Goal: Task Accomplishment & Management: Complete application form

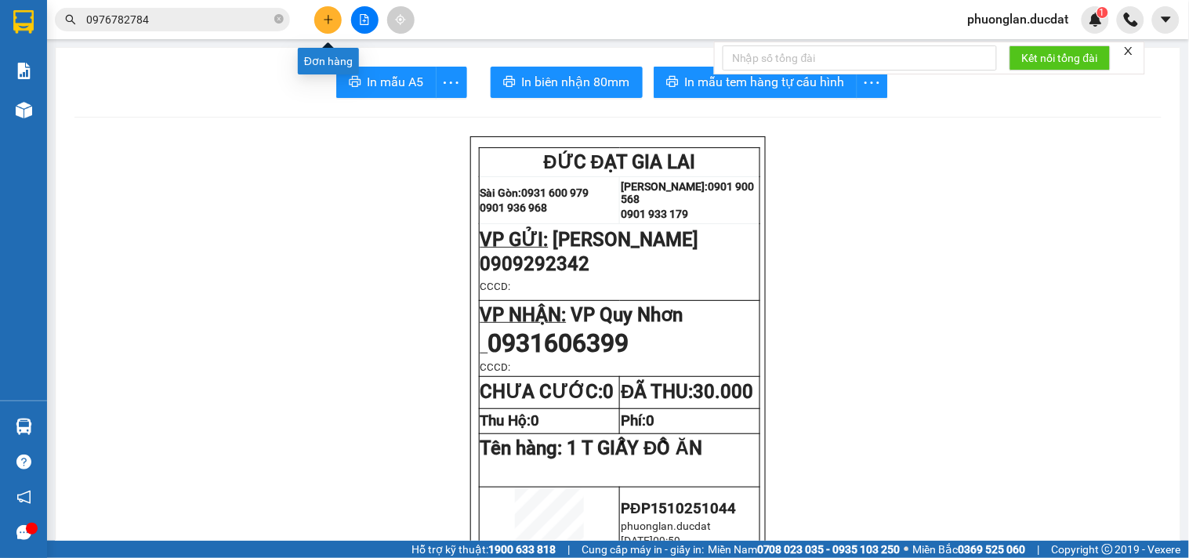
click at [340, 13] on button at bounding box center [327, 19] width 27 height 27
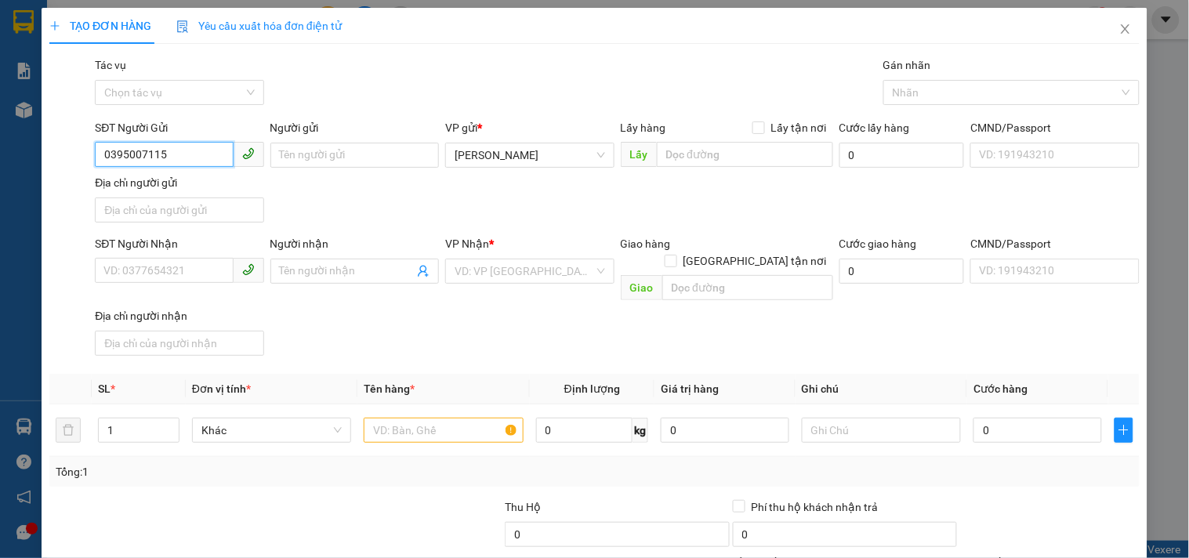
click at [126, 163] on input "0395007115" at bounding box center [164, 154] width 138 height 25
click at [209, 154] on input "0395007115" at bounding box center [164, 154] width 138 height 25
type input "0935007115"
click at [147, 280] on input "SĐT Người Nhận" at bounding box center [164, 270] width 138 height 25
click at [127, 275] on input "0945244558" at bounding box center [164, 270] width 138 height 25
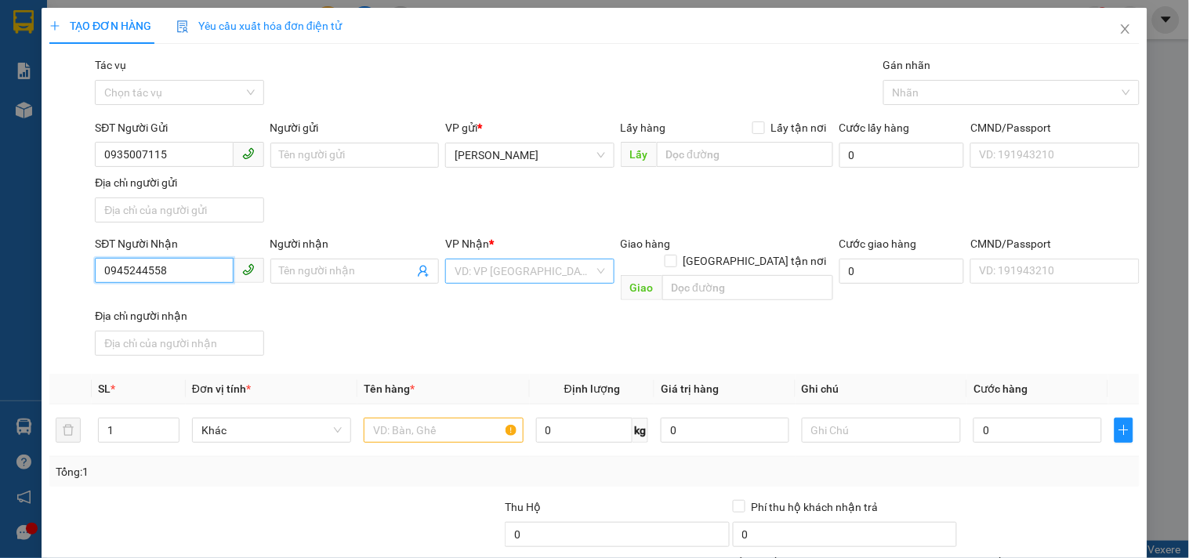
type input "0945244558"
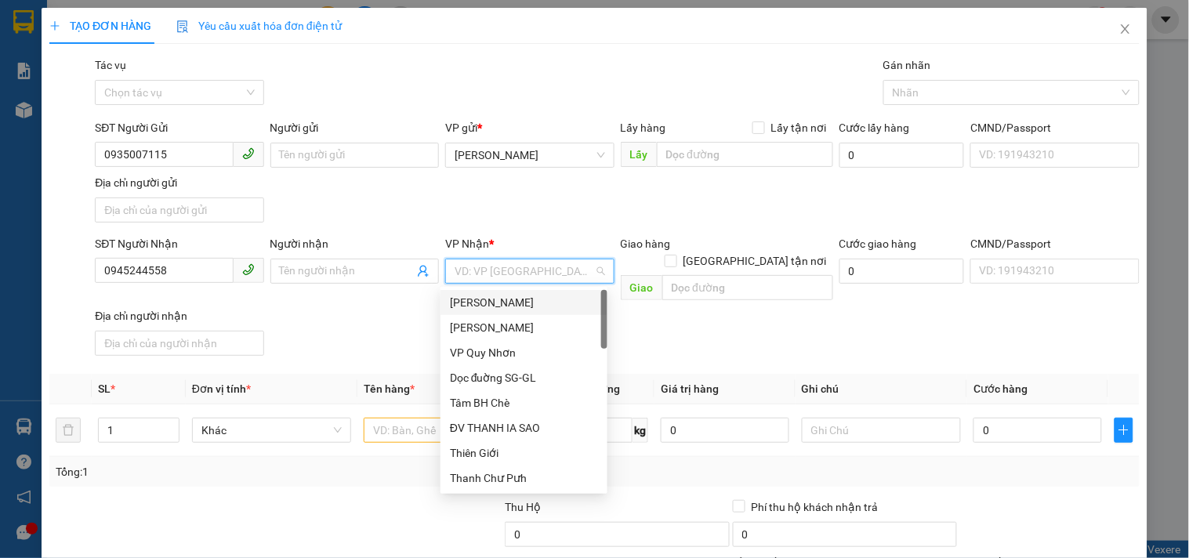
click at [535, 280] on input "search" at bounding box center [524, 271] width 139 height 24
type input "VP"
click at [476, 306] on div "VP Quy Nhơn" at bounding box center [524, 302] width 148 height 17
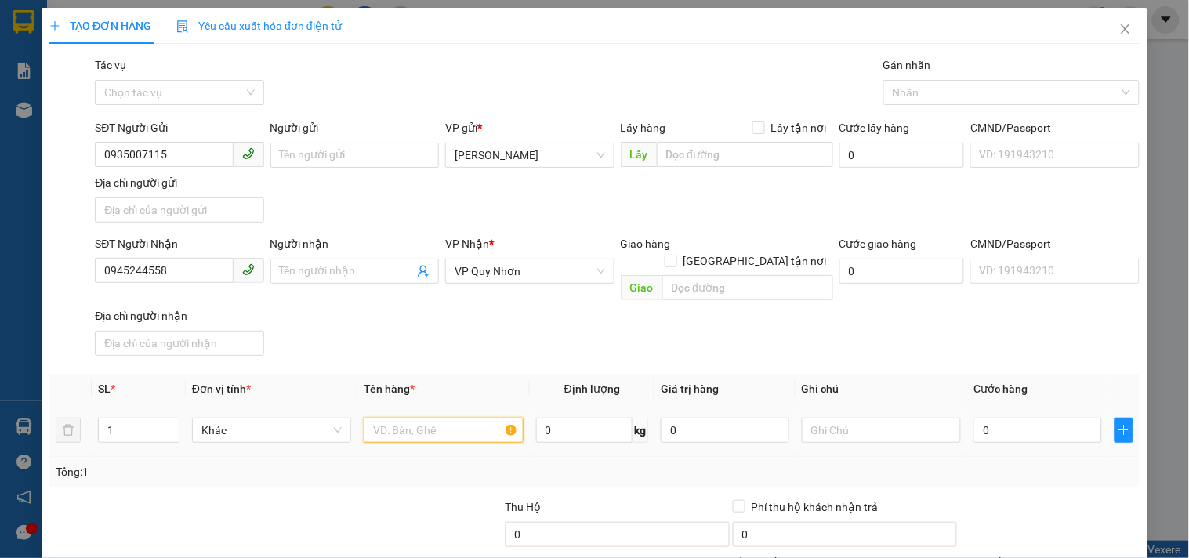
click at [435, 418] on input "text" at bounding box center [443, 430] width 159 height 25
type input "1 HỒ SƠ"
click at [1019, 418] on input "0" at bounding box center [1037, 430] width 129 height 25
click at [973, 418] on input "0" at bounding box center [1037, 430] width 129 height 25
type input "30"
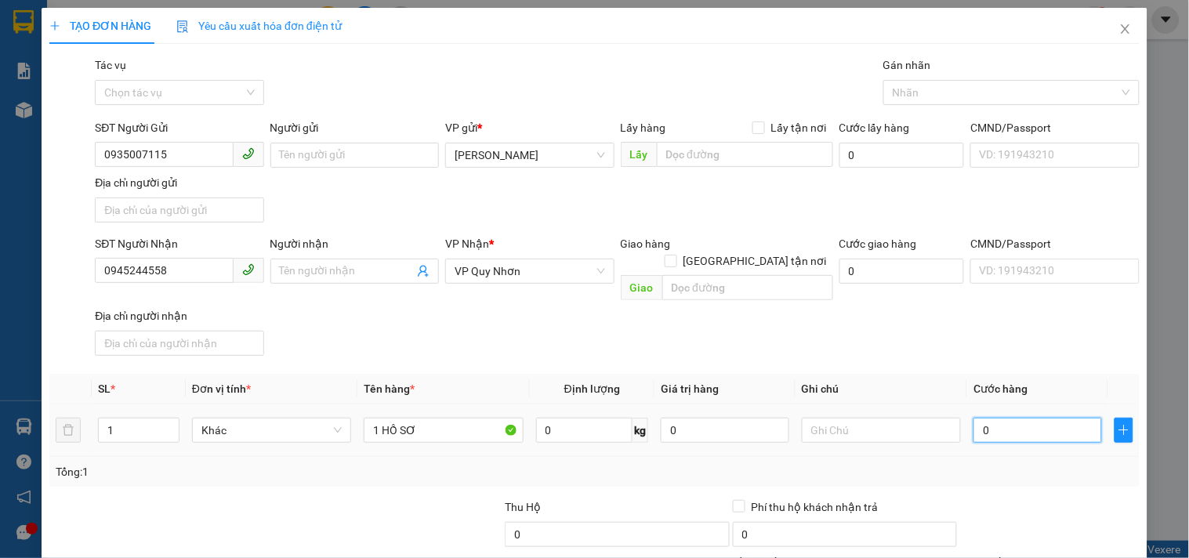
type input "30"
type input "30.000"
click at [1028, 463] on div "Tổng: 1" at bounding box center [595, 471] width 1078 height 17
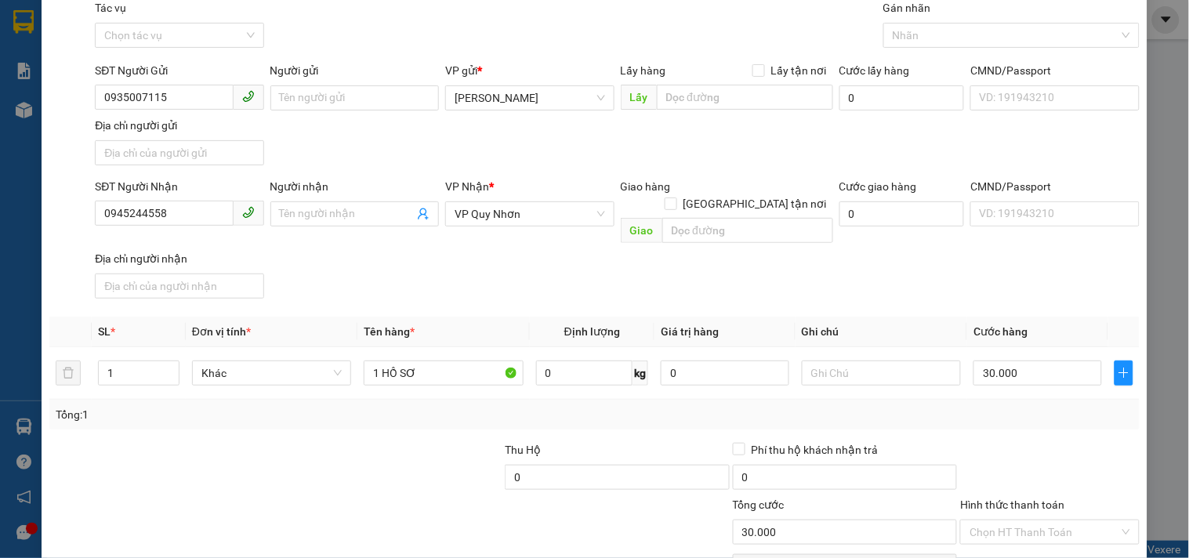
scroll to position [131, 0]
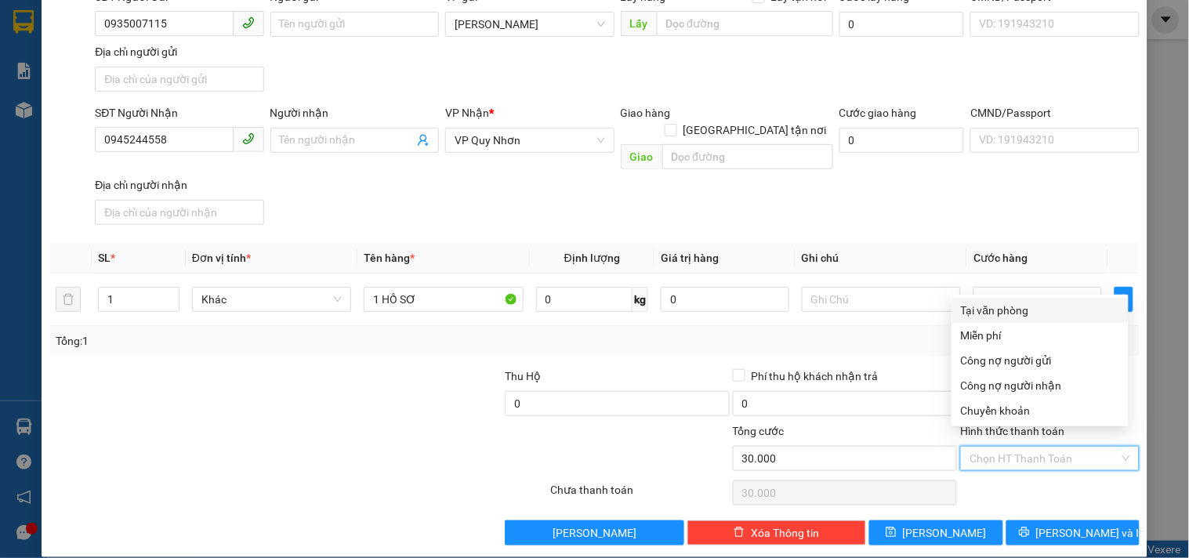
click at [1028, 447] on input "Hình thức thanh toán" at bounding box center [1044, 459] width 149 height 24
click at [1017, 317] on div "Tại văn phòng" at bounding box center [1040, 310] width 158 height 17
type input "0"
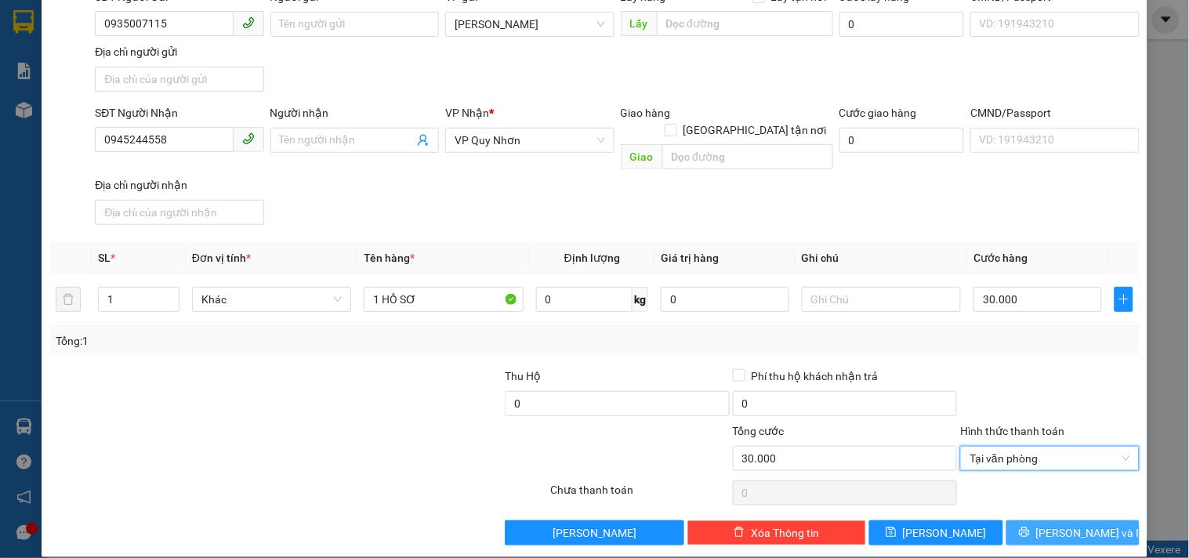
click at [1048, 524] on span "[PERSON_NAME] và In" at bounding box center [1091, 532] width 110 height 17
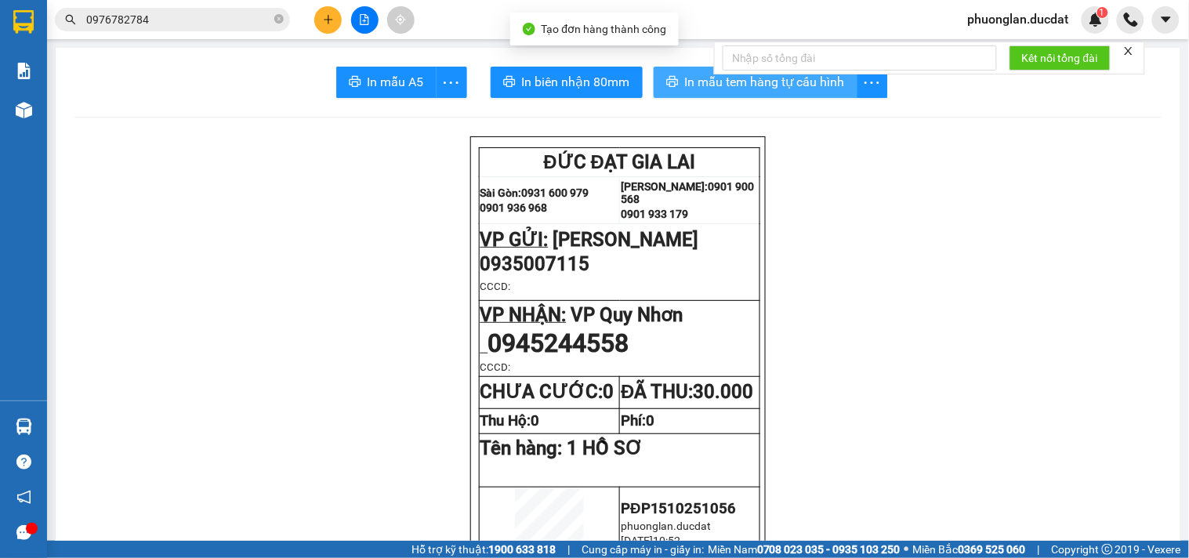
click at [817, 88] on span "In mẫu tem hàng tự cấu hình" at bounding box center [765, 82] width 160 height 20
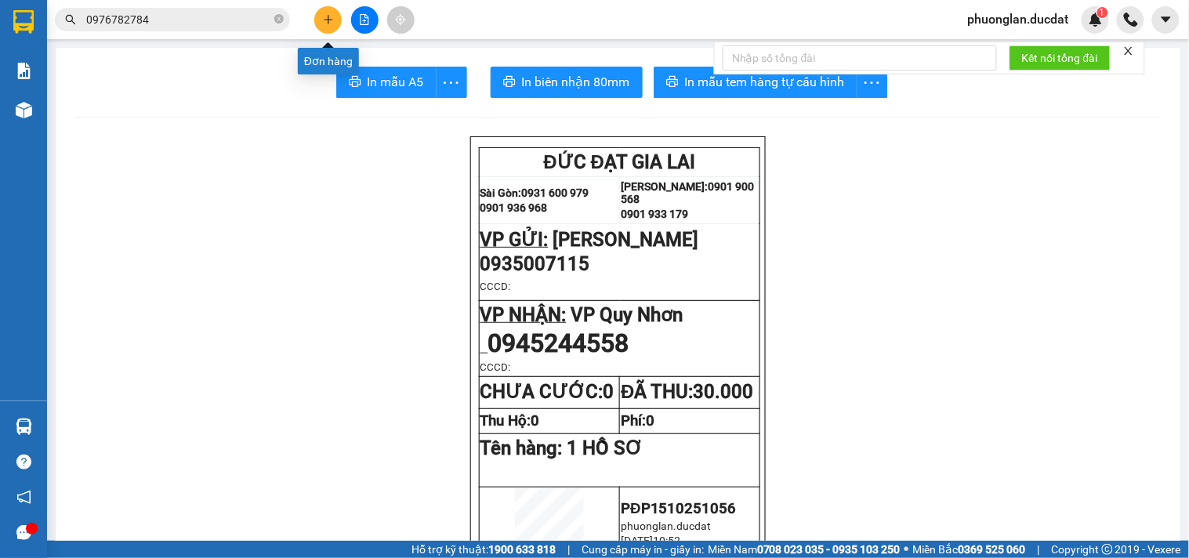
click at [329, 16] on icon "plus" at bounding box center [328, 19] width 11 height 11
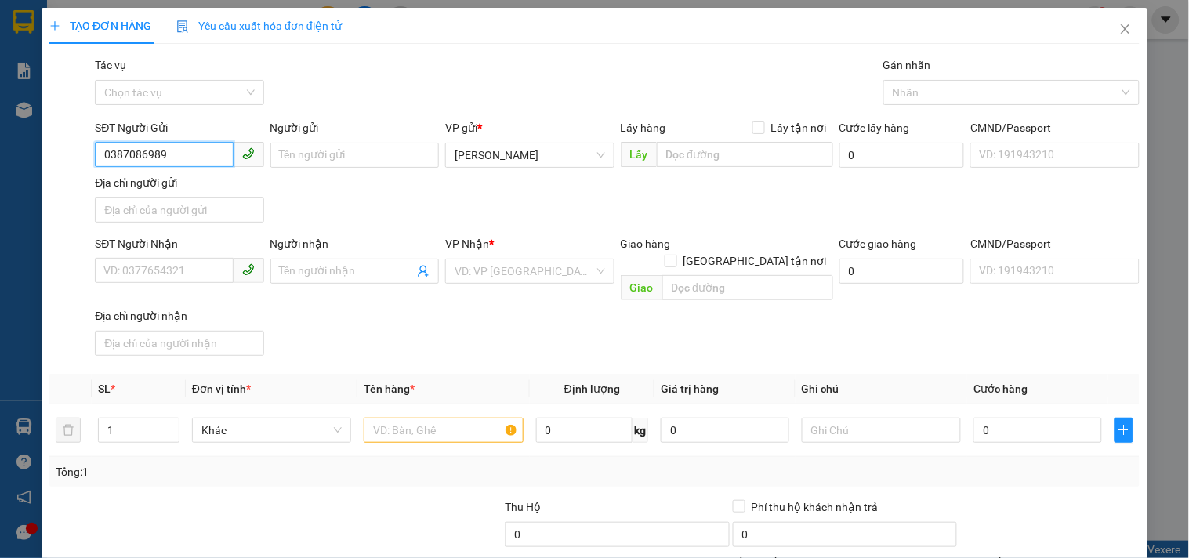
click at [127, 160] on input "0387086989" at bounding box center [164, 154] width 138 height 25
click at [147, 161] on input "0387086989" at bounding box center [164, 154] width 138 height 25
type input "0387086989"
click at [153, 278] on input "SĐT Người Nhận" at bounding box center [164, 270] width 138 height 25
type input "0944260807"
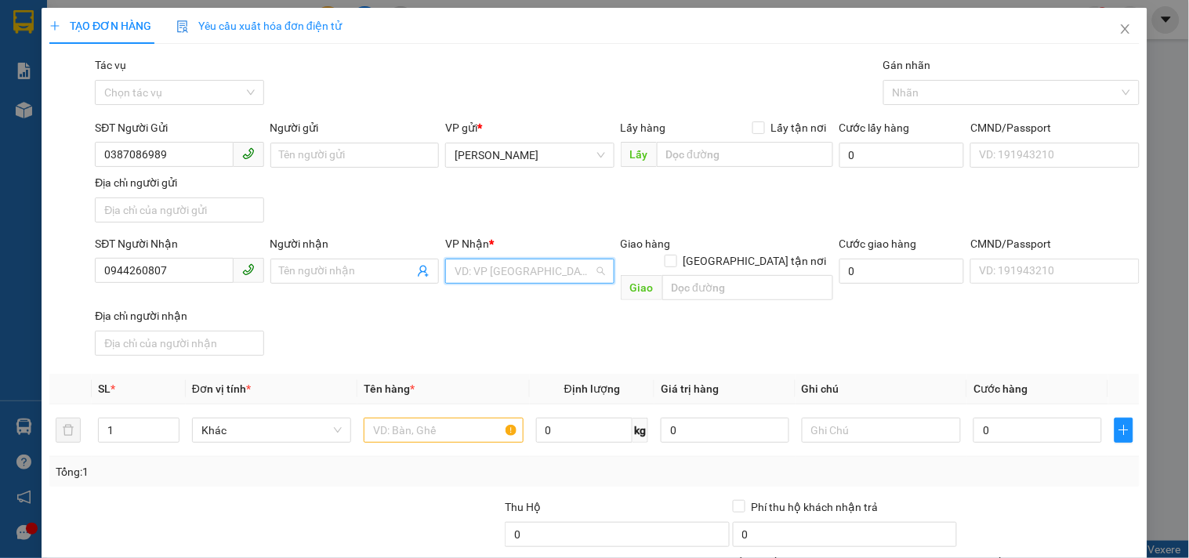
click at [537, 267] on input "search" at bounding box center [524, 271] width 139 height 24
type input "QUY"
click at [516, 302] on div "VP Quy Nhơn" at bounding box center [524, 302] width 148 height 17
click at [470, 418] on input "text" at bounding box center [443, 430] width 159 height 25
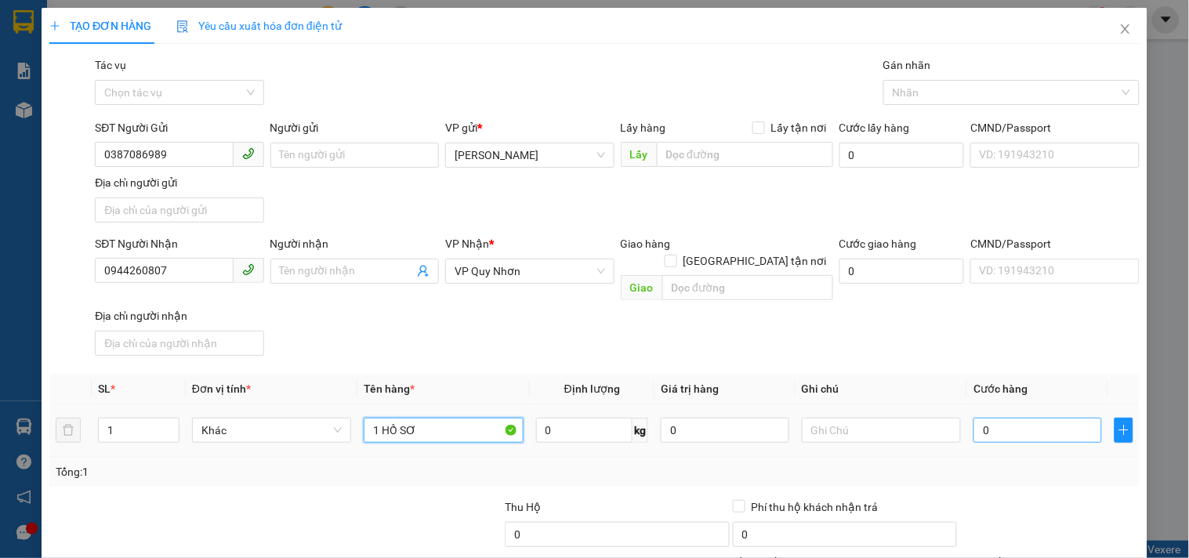
type input "1 HỒ SƠ"
click at [984, 418] on input "0" at bounding box center [1037, 430] width 129 height 25
click at [973, 423] on input "0" at bounding box center [1037, 430] width 129 height 25
type input "30"
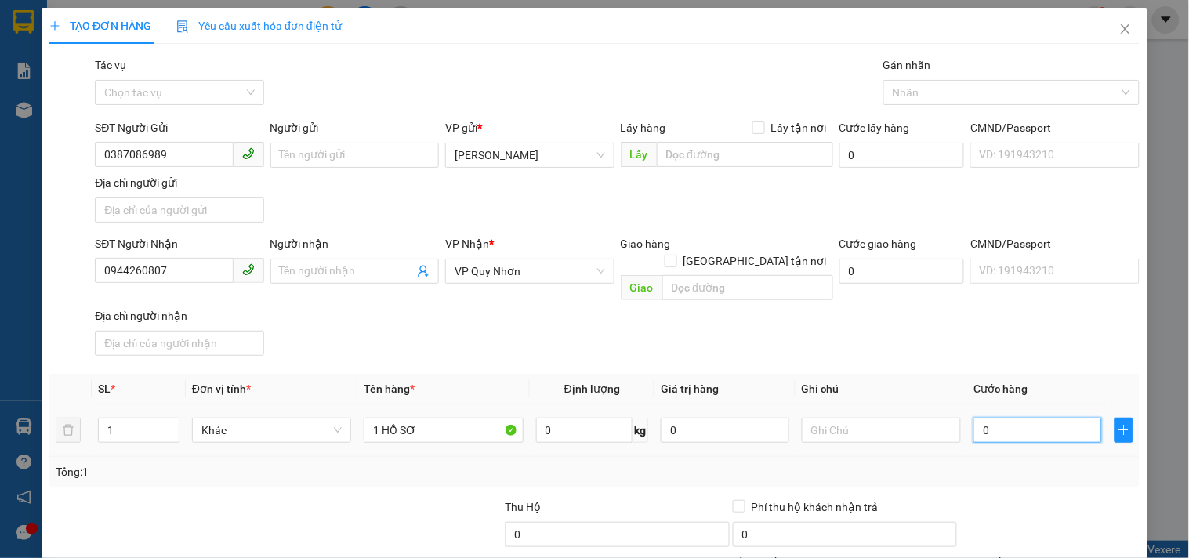
type input "30"
type input "30.000"
click at [946, 468] on div "Tổng: 1" at bounding box center [594, 472] width 1090 height 30
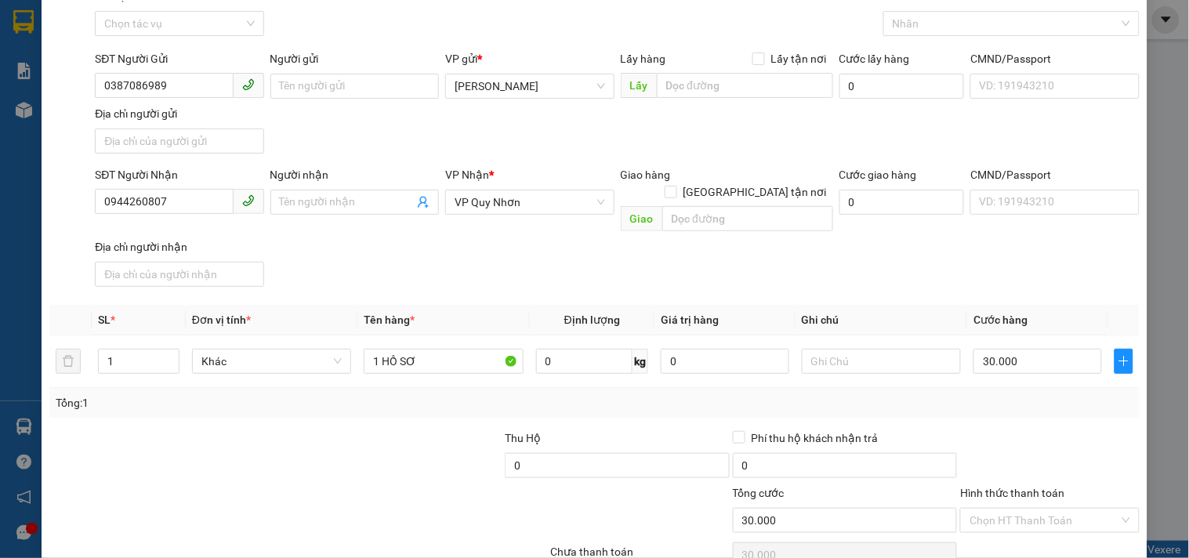
scroll to position [131, 0]
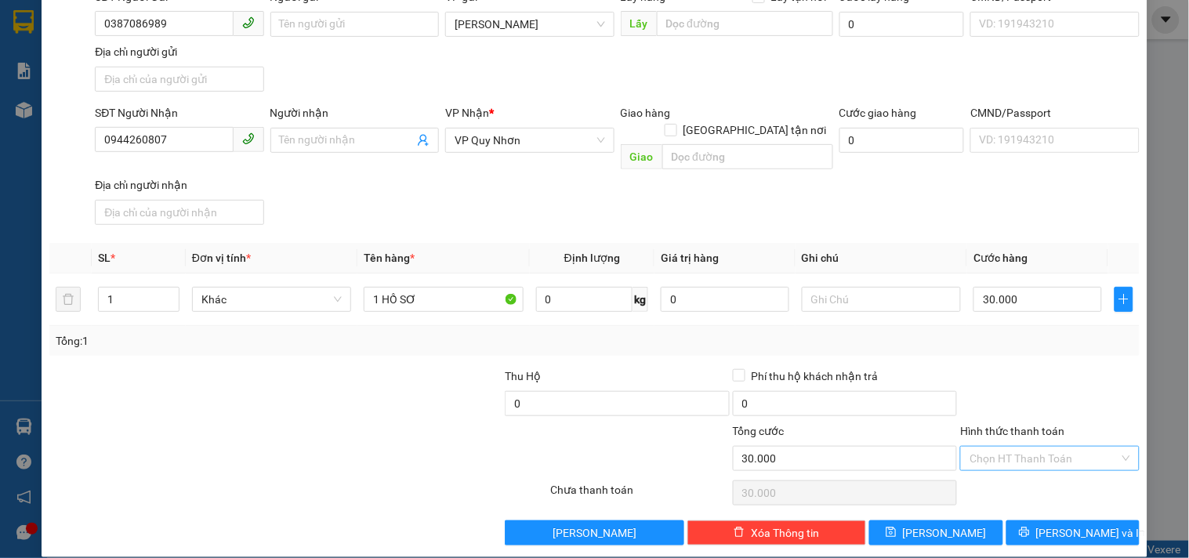
click at [980, 449] on input "Hình thức thanh toán" at bounding box center [1044, 459] width 149 height 24
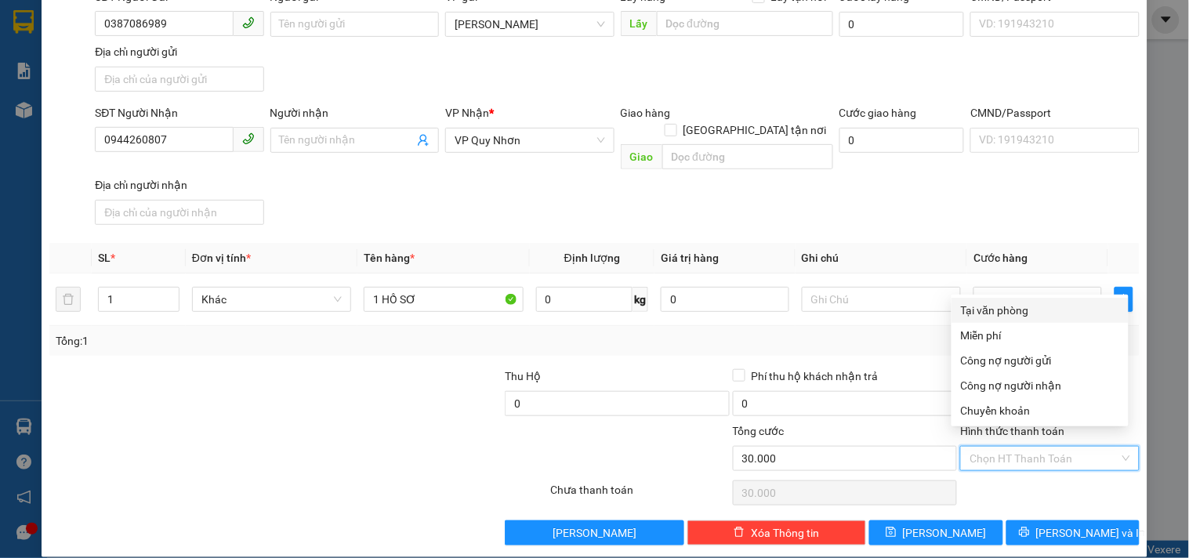
click at [976, 310] on div "Tại văn phòng" at bounding box center [1040, 310] width 158 height 17
type input "0"
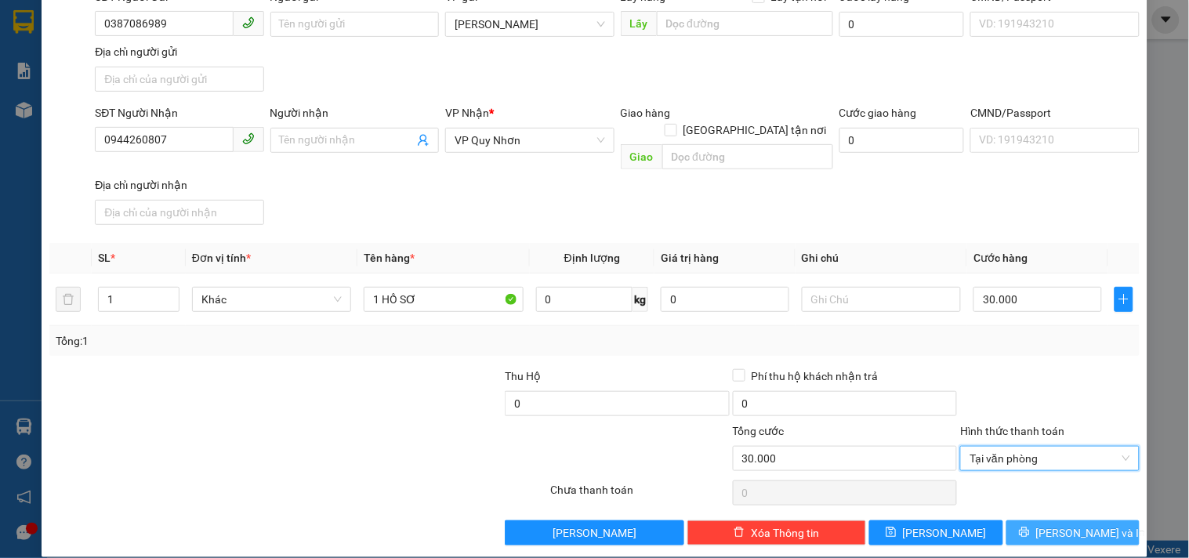
click at [1020, 520] on button "[PERSON_NAME] và In" at bounding box center [1072, 532] width 133 height 25
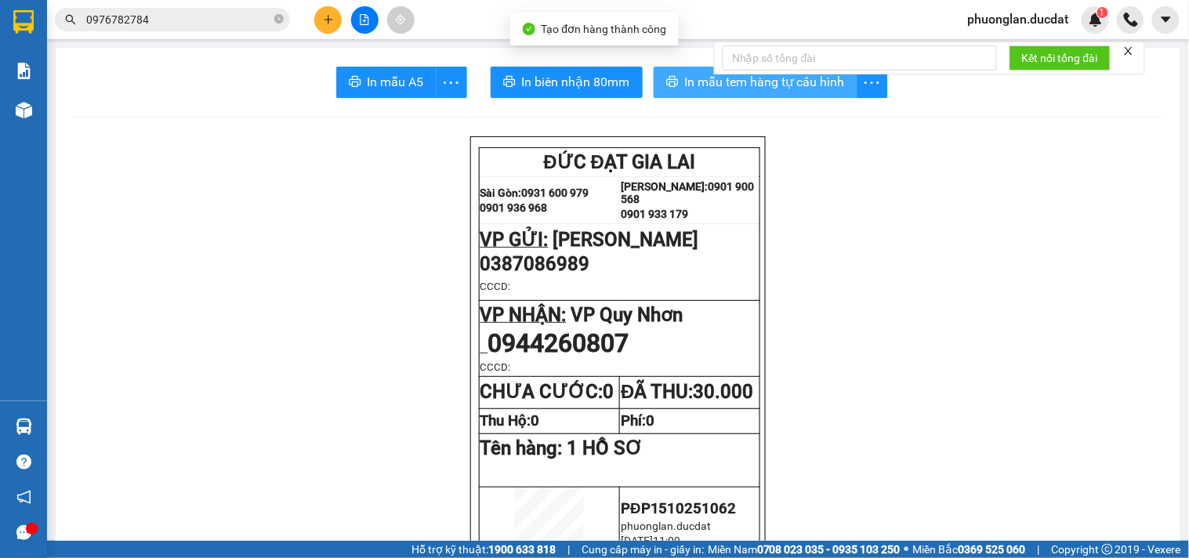
click at [722, 88] on span "In mẫu tem hàng tự cấu hình" at bounding box center [765, 82] width 160 height 20
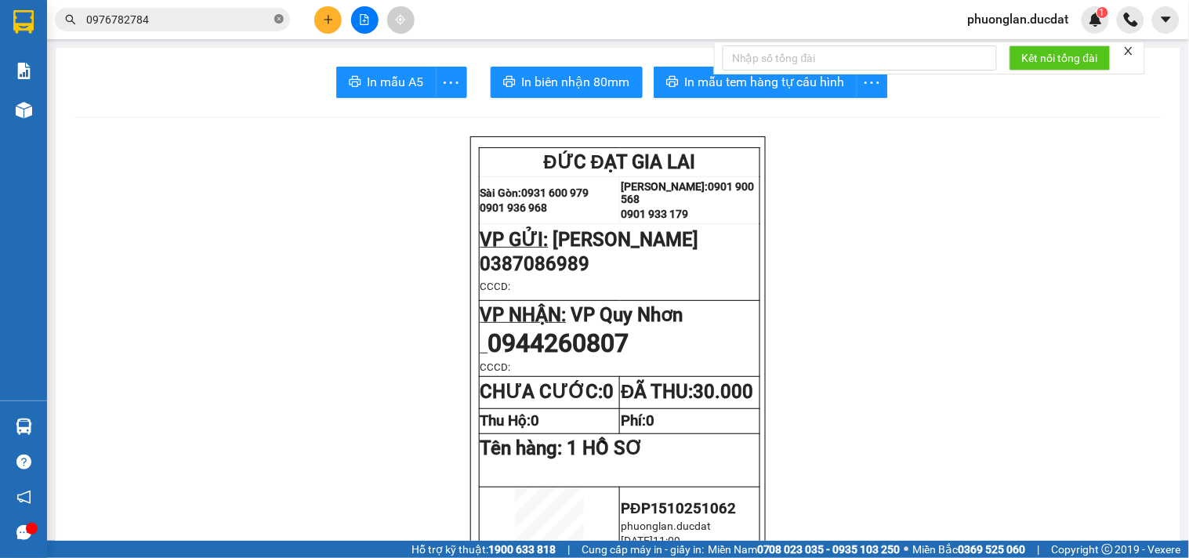
click at [277, 22] on icon "close-circle" at bounding box center [278, 18] width 9 height 9
click at [207, 20] on input "text" at bounding box center [178, 19] width 185 height 17
paste input "0379043905"
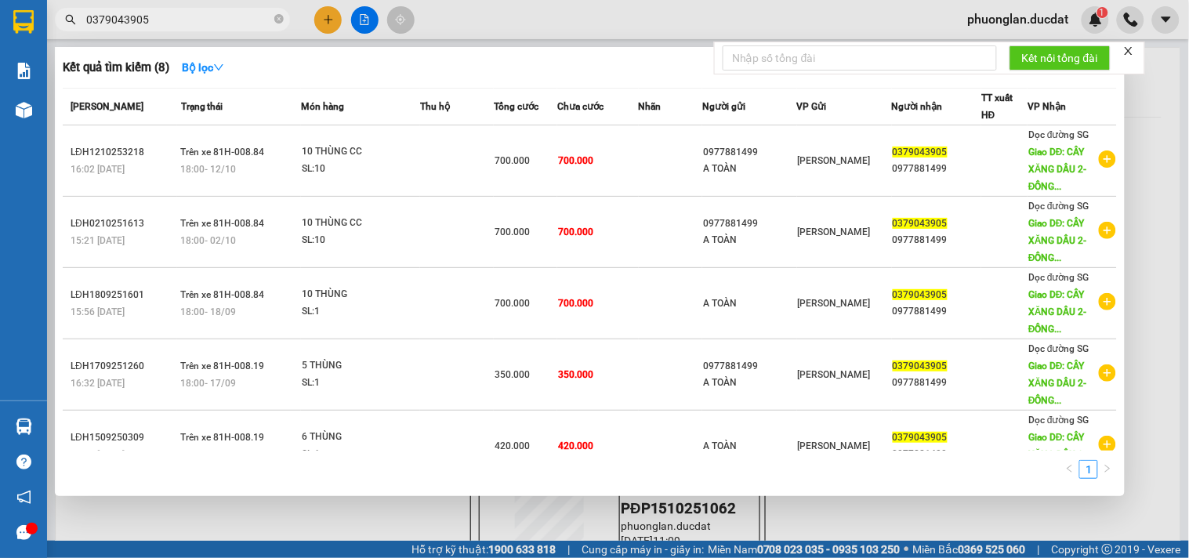
click at [174, 25] on input "0379043905" at bounding box center [178, 19] width 185 height 17
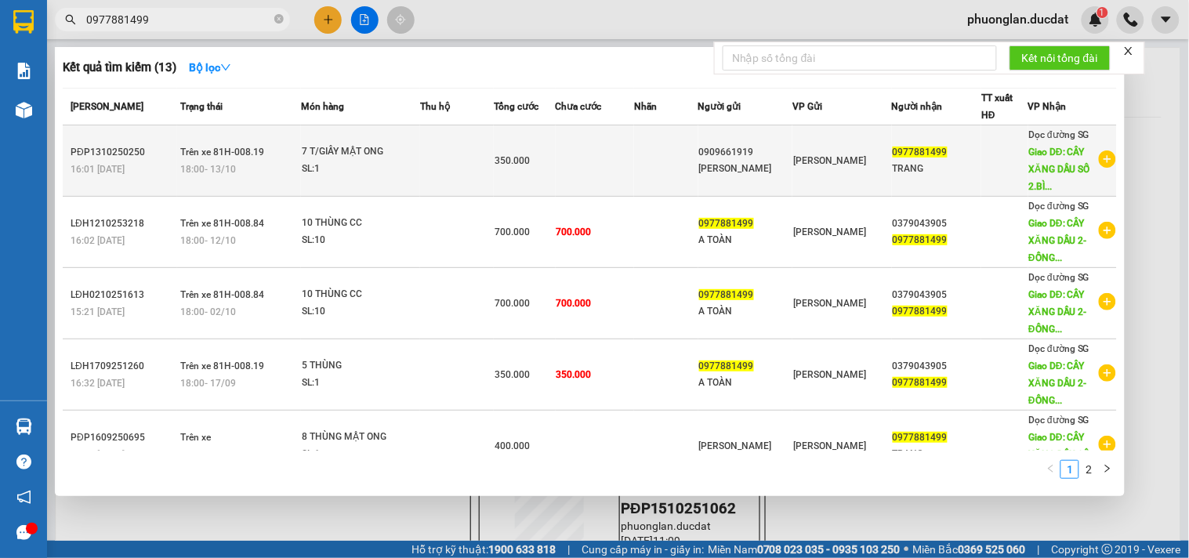
type input "0977881499"
click at [821, 170] on td "[PERSON_NAME]" at bounding box center [842, 160] width 100 height 71
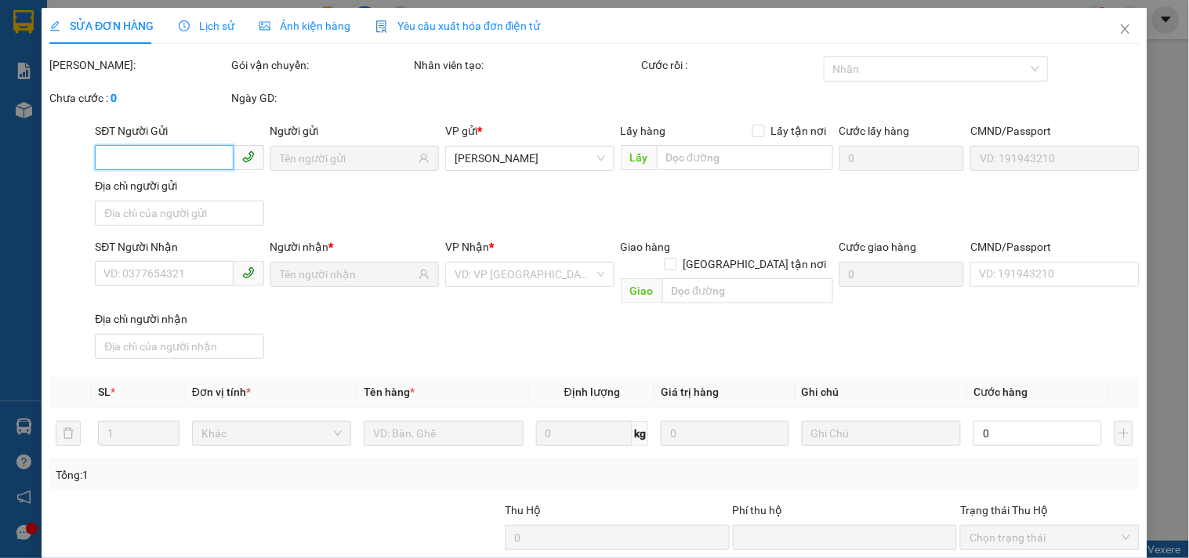
type input "0909661919"
type input "0977881499"
type input "CÂY XĂNG DẦU SỐ 2.[GEOGRAPHIC_DATA]"
type input "0"
type input "350.000"
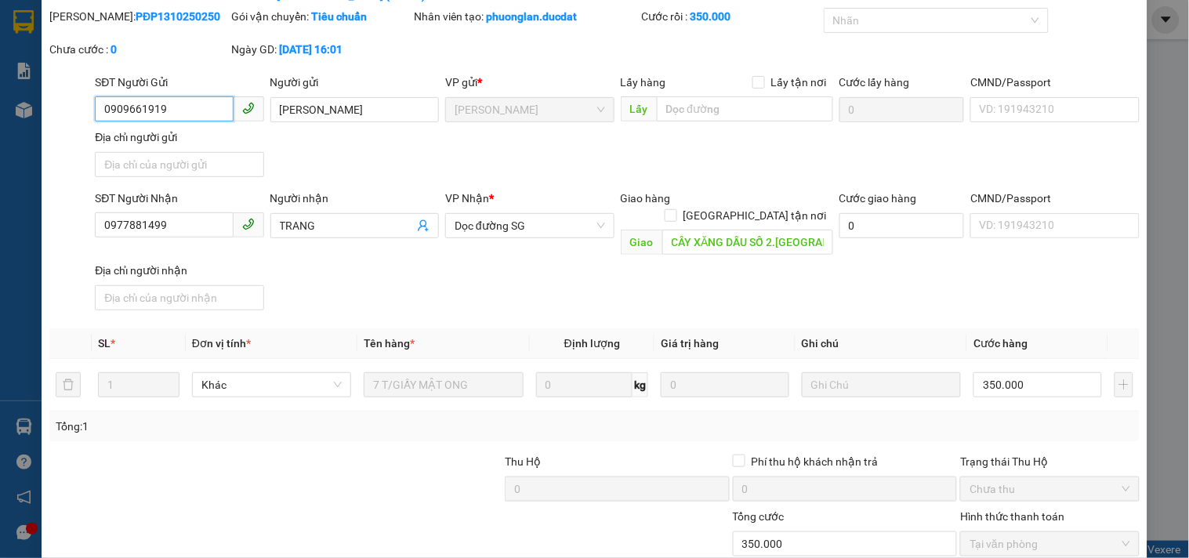
scroll to position [155, 0]
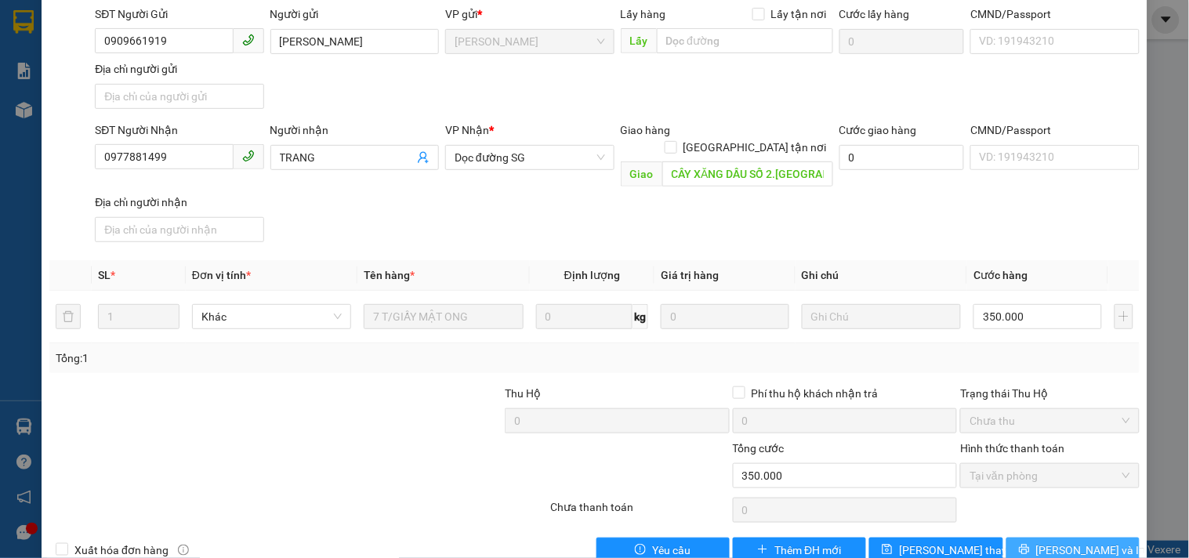
click at [1020, 538] on button "[PERSON_NAME] và In" at bounding box center [1072, 550] width 133 height 25
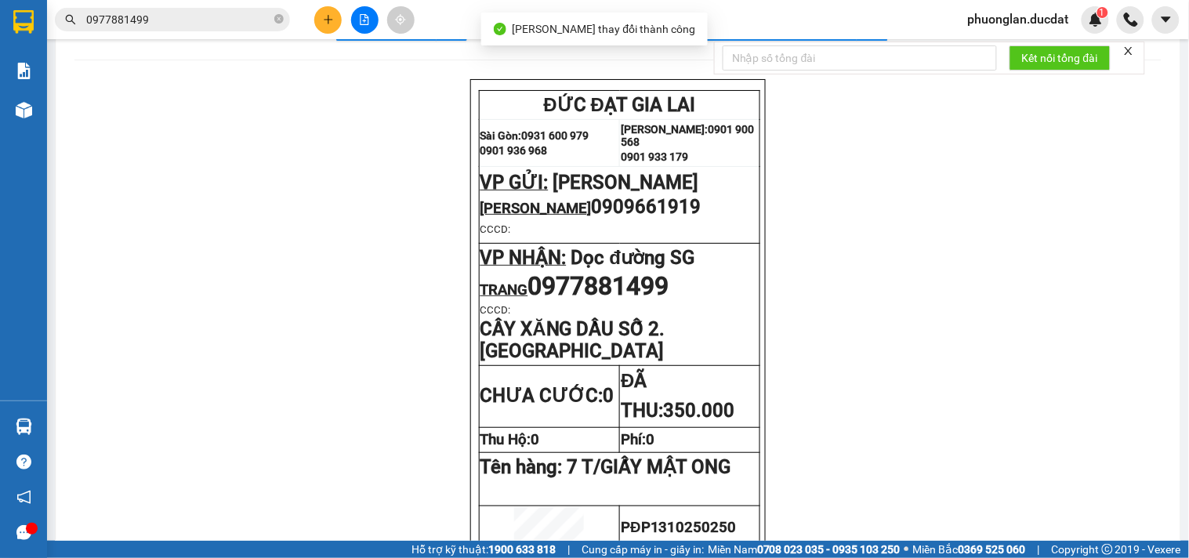
scroll to position [87, 0]
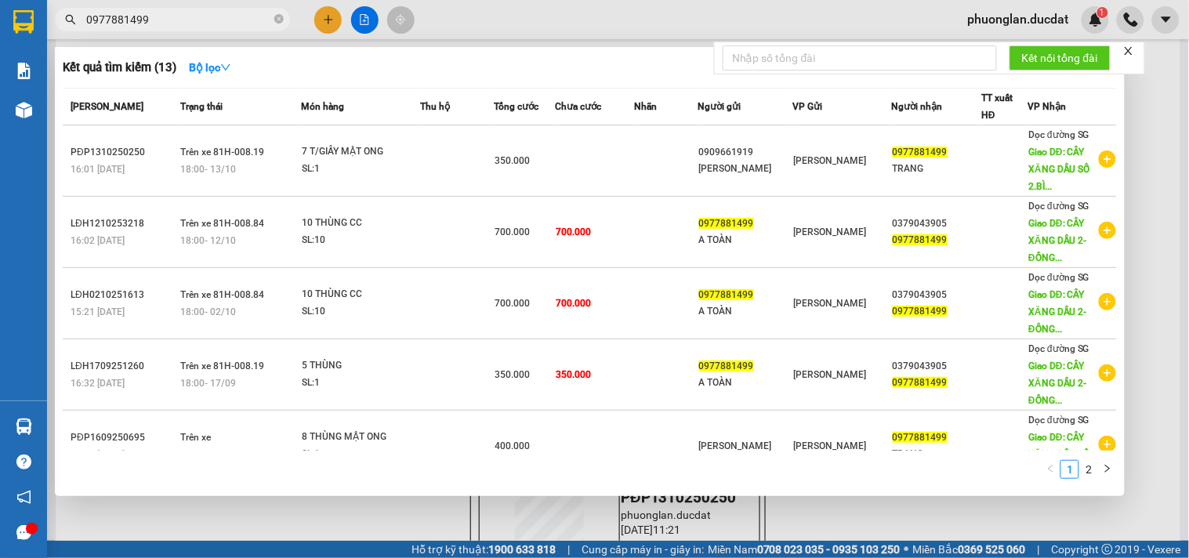
click at [231, 12] on input "0977881499" at bounding box center [178, 19] width 185 height 17
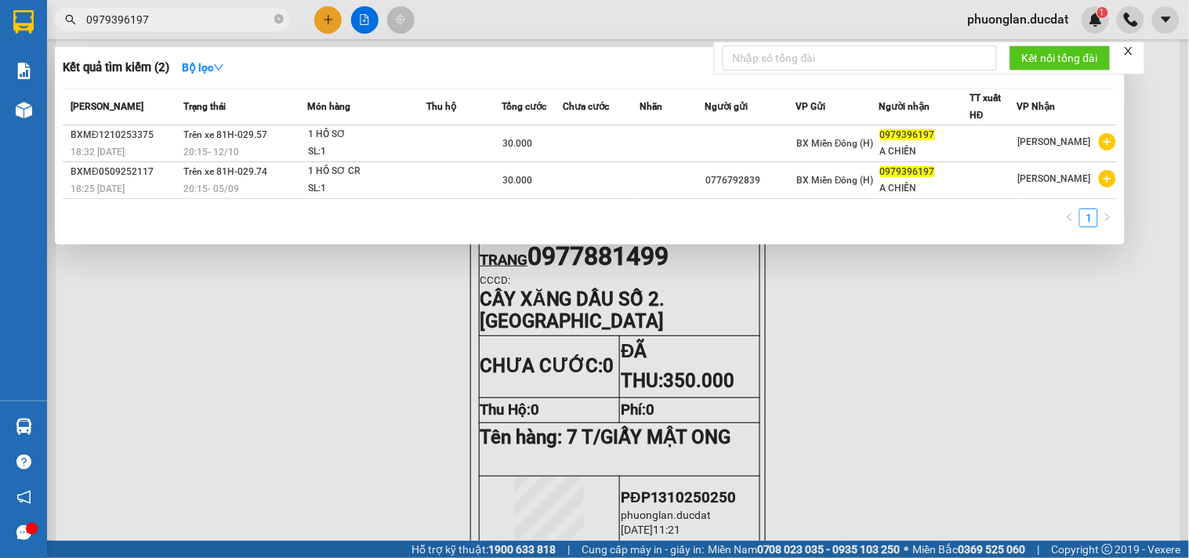
click at [839, 346] on div at bounding box center [594, 279] width 1189 height 558
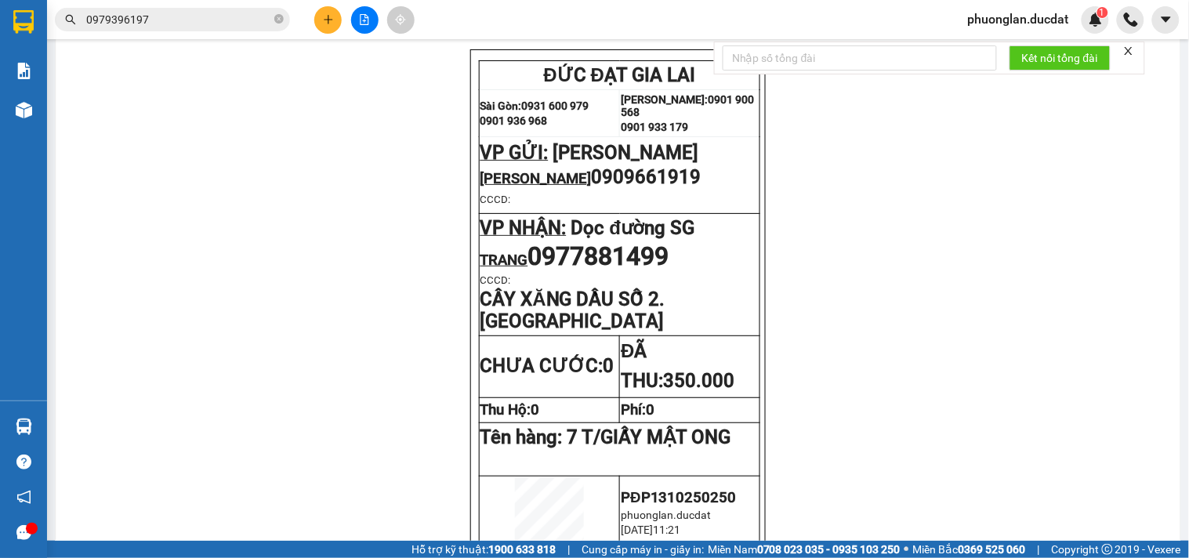
click at [222, 18] on input "0979396197" at bounding box center [178, 19] width 185 height 17
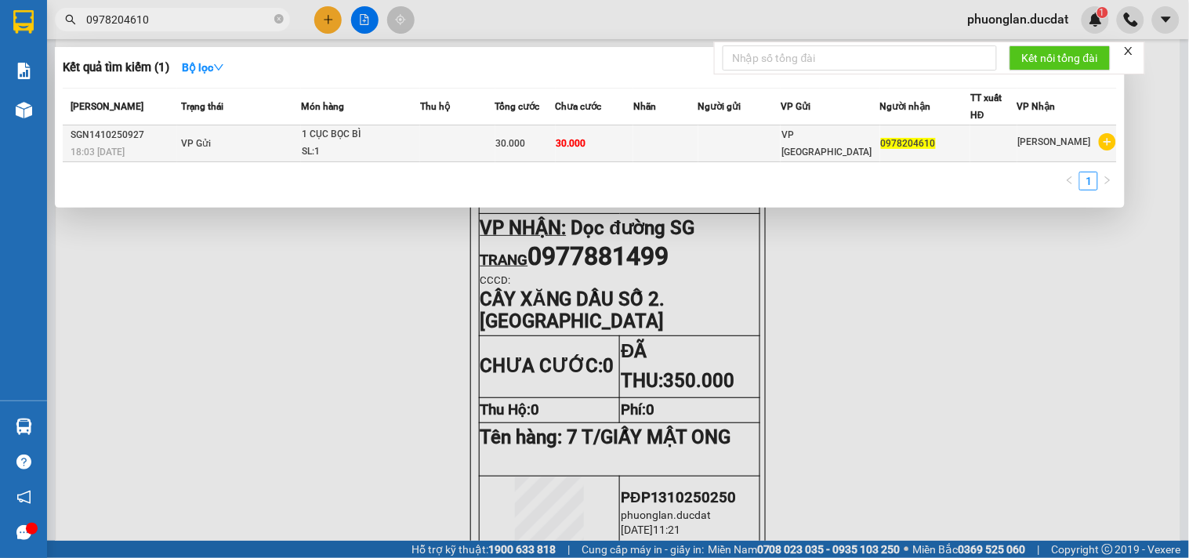
type input "0978204610"
click at [418, 144] on div "SL: 1" at bounding box center [361, 151] width 118 height 17
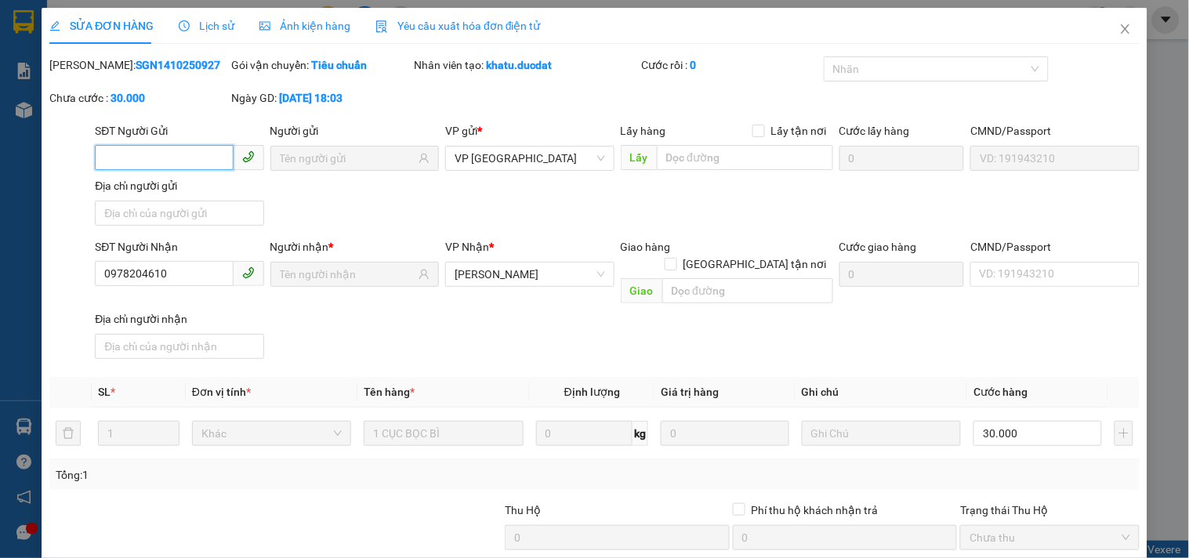
type input "0978204610"
type input "0"
type input "30.000"
drag, startPoint x: 165, startPoint y: 278, endPoint x: 89, endPoint y: 273, distance: 76.2
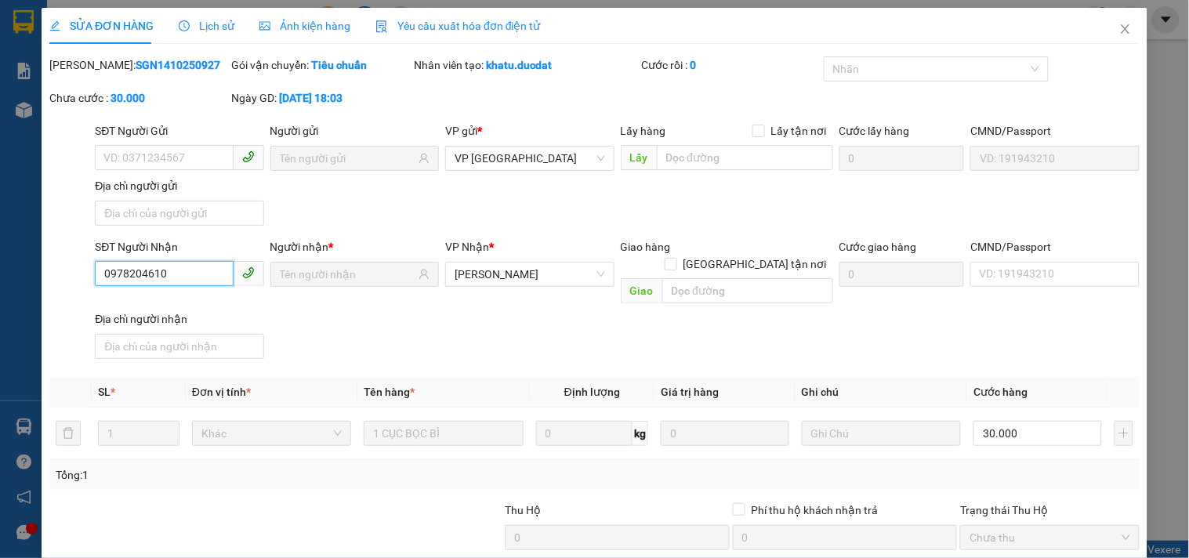
click at [89, 273] on div "SĐT Người Nhận 0978204610 0978204610 Người nhận * VP Nhận * [PERSON_NAME] Giao …" at bounding box center [594, 301] width 1093 height 127
click at [1109, 22] on span "Close" at bounding box center [1126, 30] width 44 height 44
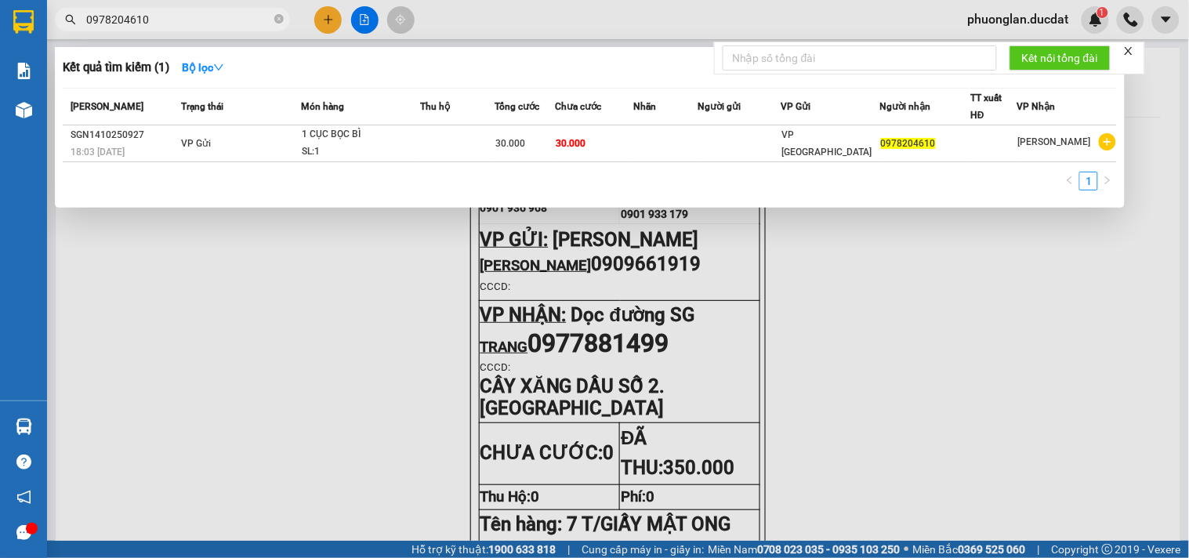
click at [201, 13] on input "0978204610" at bounding box center [178, 19] width 185 height 17
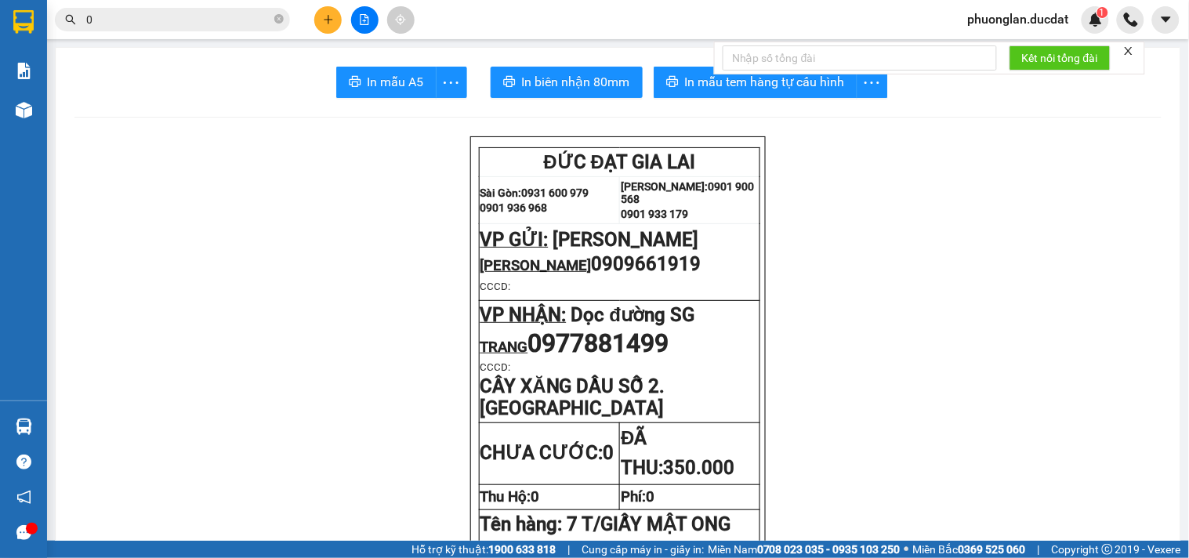
paste input "923995222"
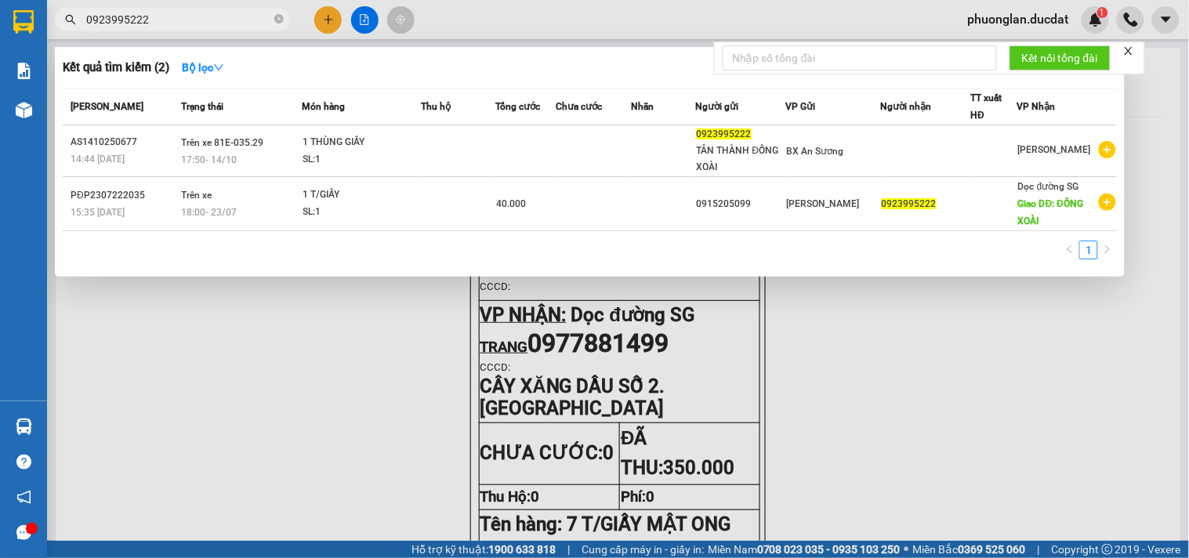
click at [192, 24] on input "0923995222" at bounding box center [178, 19] width 185 height 17
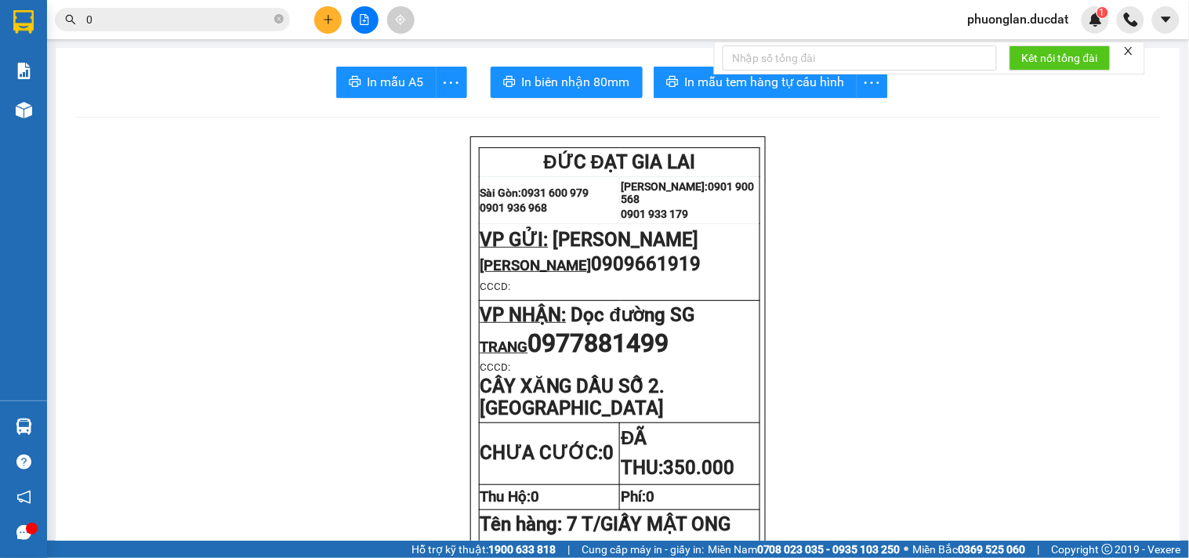
paste input "905313432"
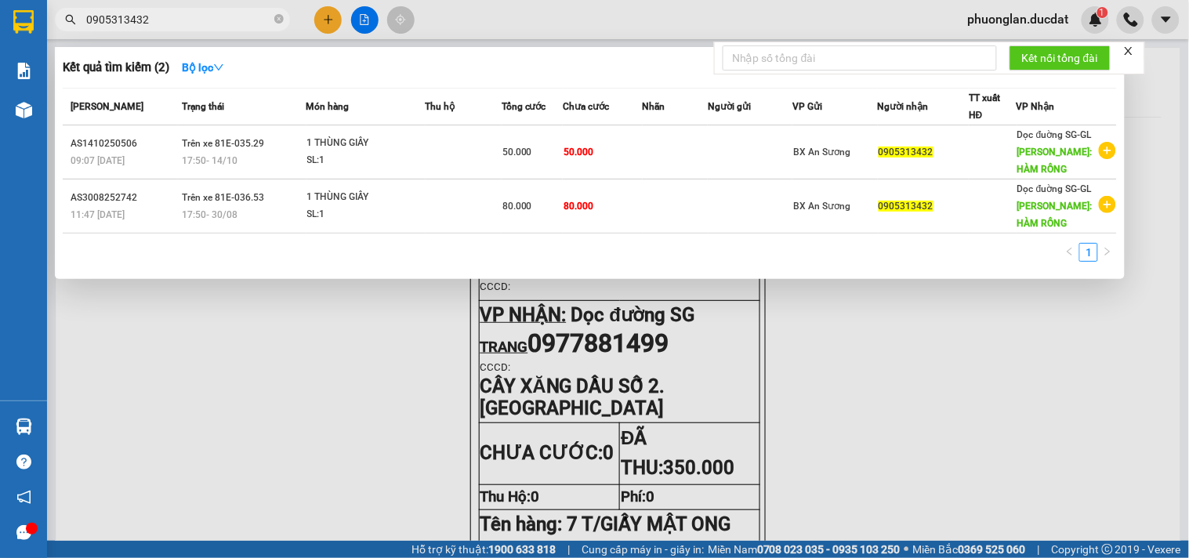
click at [187, 21] on input "0905313432" at bounding box center [178, 19] width 185 height 17
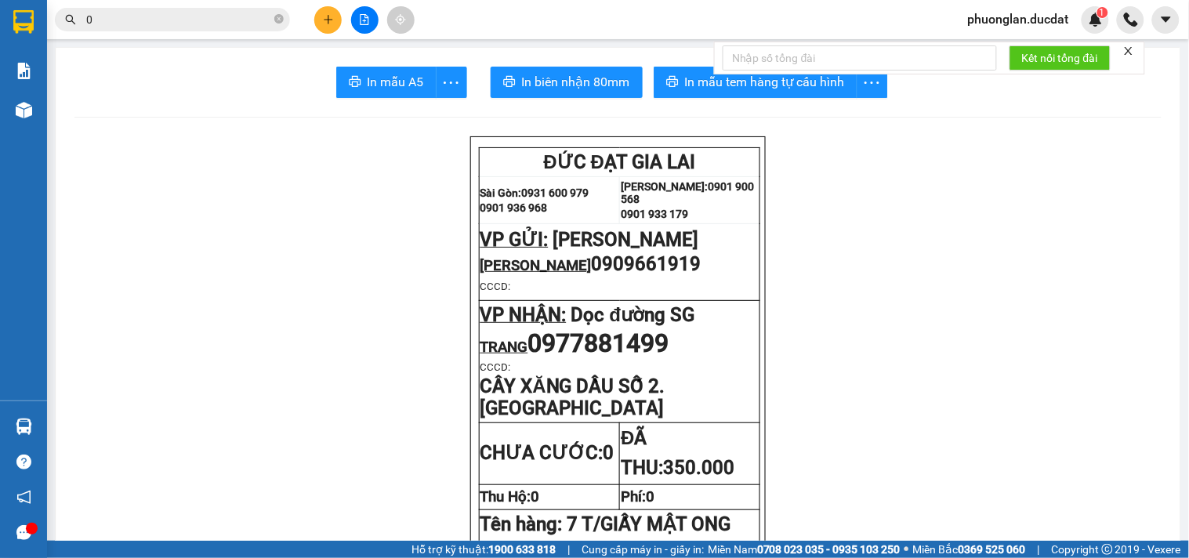
paste input "977890808"
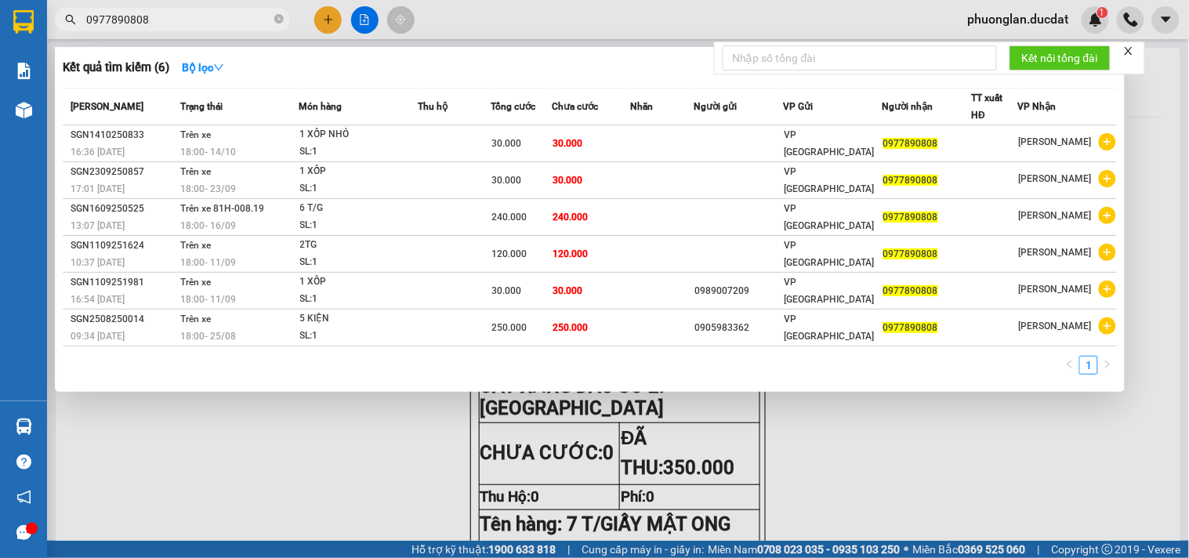
click at [208, 18] on input "0977890808" at bounding box center [178, 19] width 185 height 17
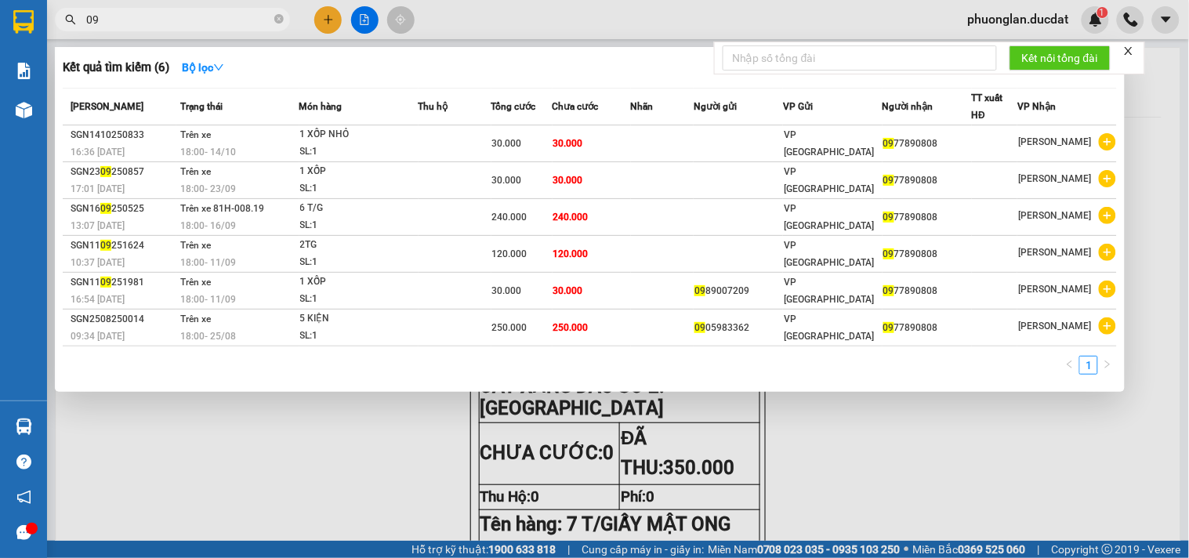
type input "0"
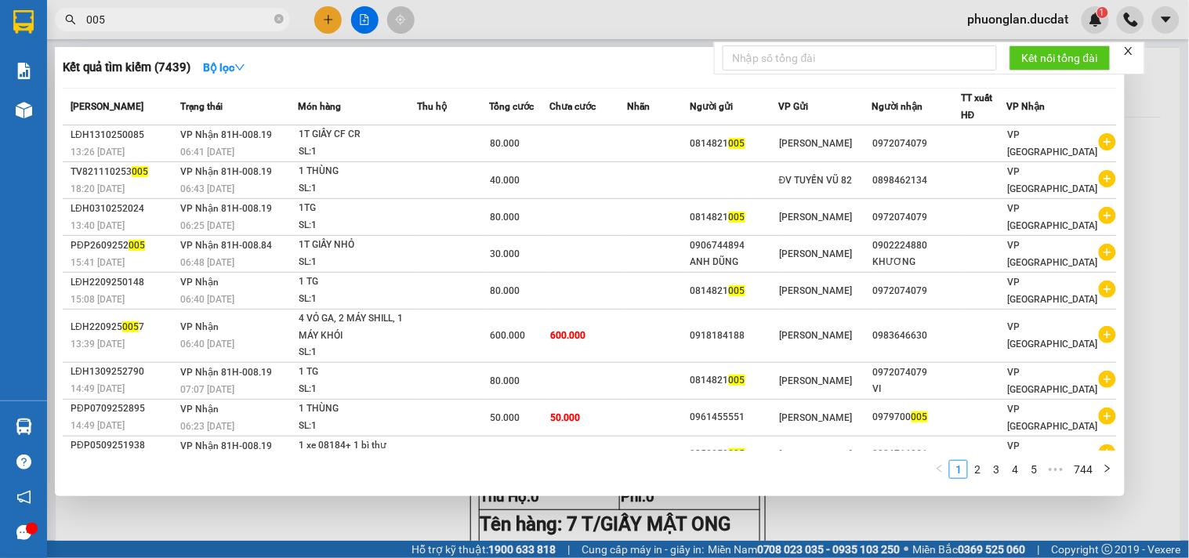
click at [152, 29] on span "005" at bounding box center [172, 20] width 235 height 24
click at [161, 24] on input "005" at bounding box center [178, 19] width 185 height 17
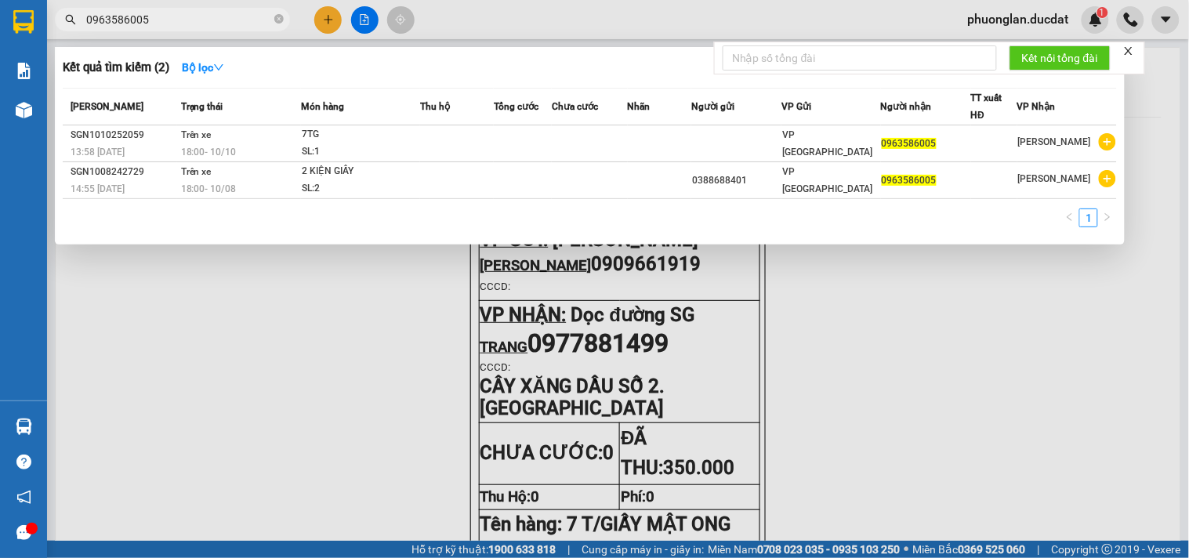
drag, startPoint x: 155, startPoint y: 19, endPoint x: 82, endPoint y: 16, distance: 73.7
click at [82, 16] on span "0963586005" at bounding box center [172, 20] width 235 height 24
type input "0963586005"
